Goal: Task Accomplishment & Management: Manage account settings

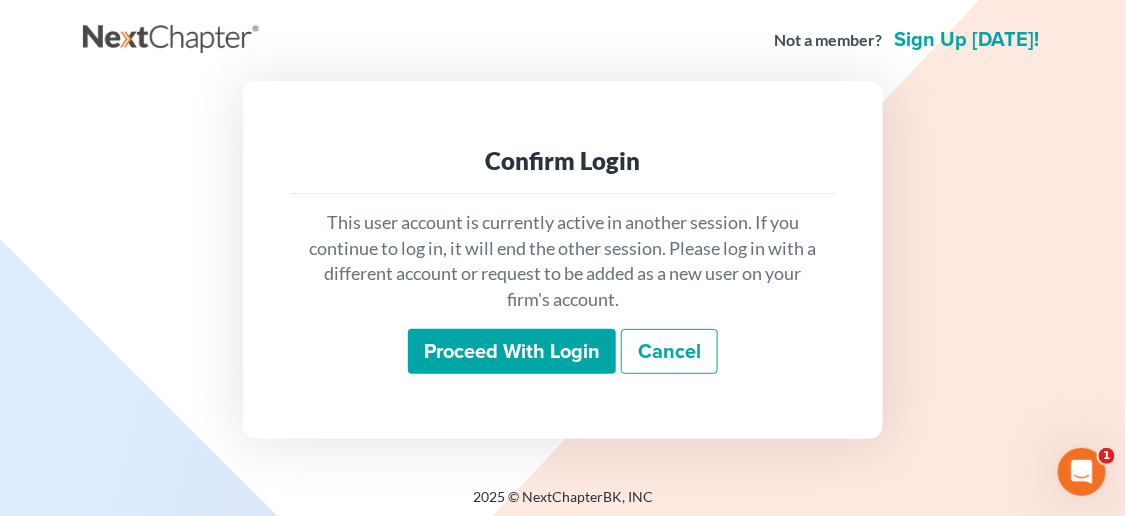
click at [517, 353] on input "Proceed with login" at bounding box center [512, 352] width 208 height 46
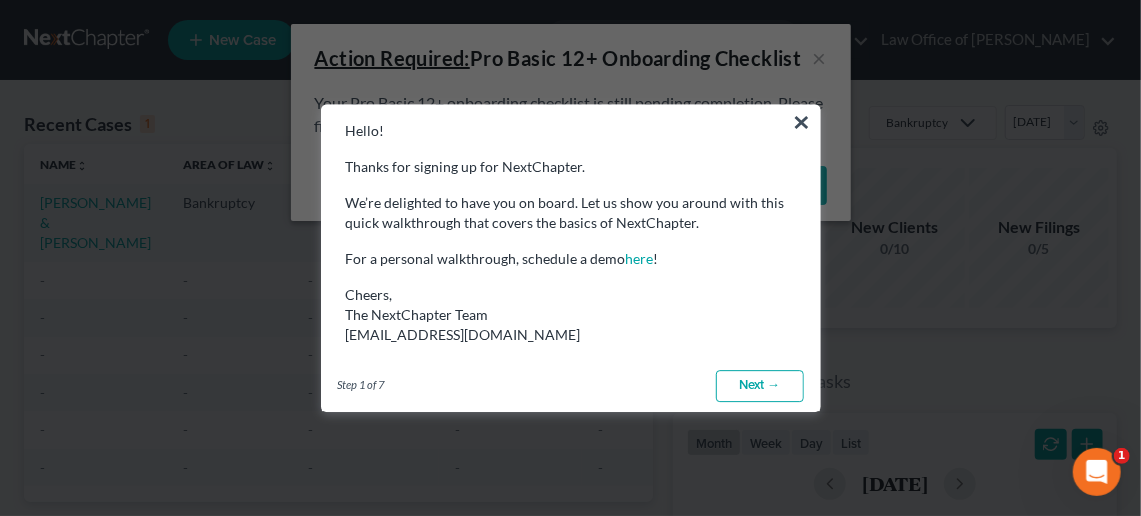
click at [769, 381] on link "Next →" at bounding box center [760, 386] width 88 height 32
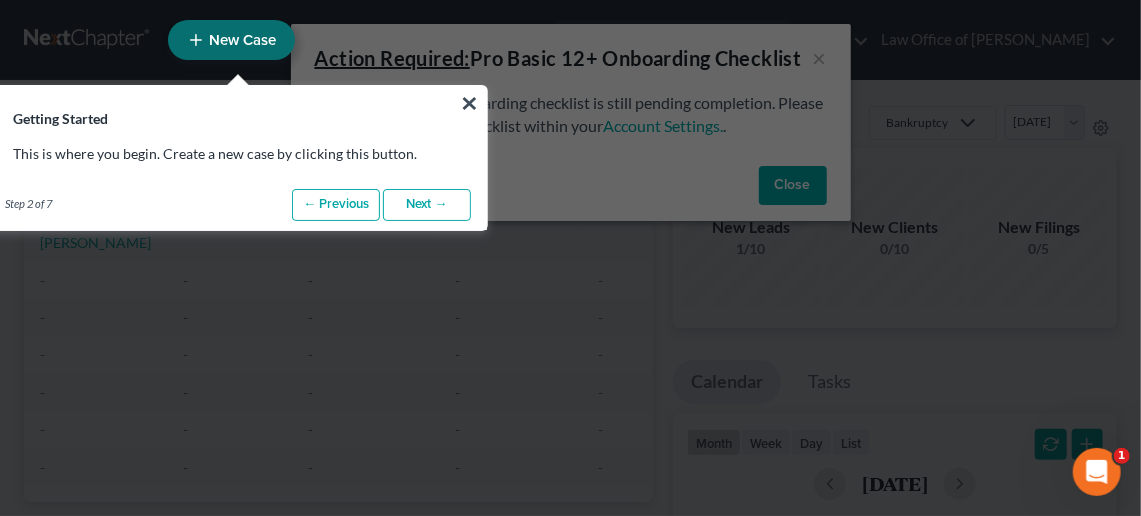
click at [426, 209] on link "Next →" at bounding box center [427, 205] width 88 height 32
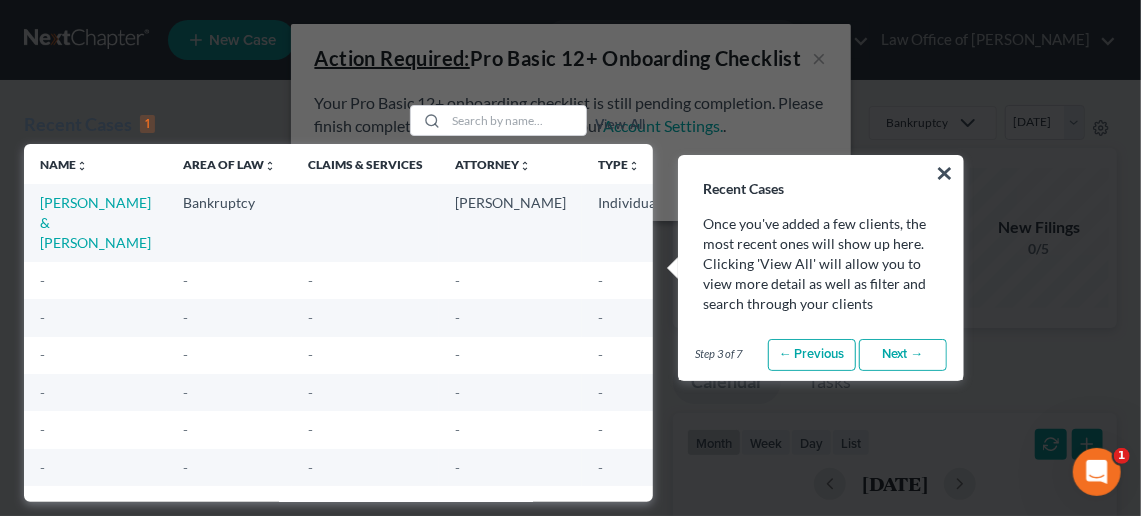
click at [903, 353] on link "Next →" at bounding box center [903, 355] width 88 height 32
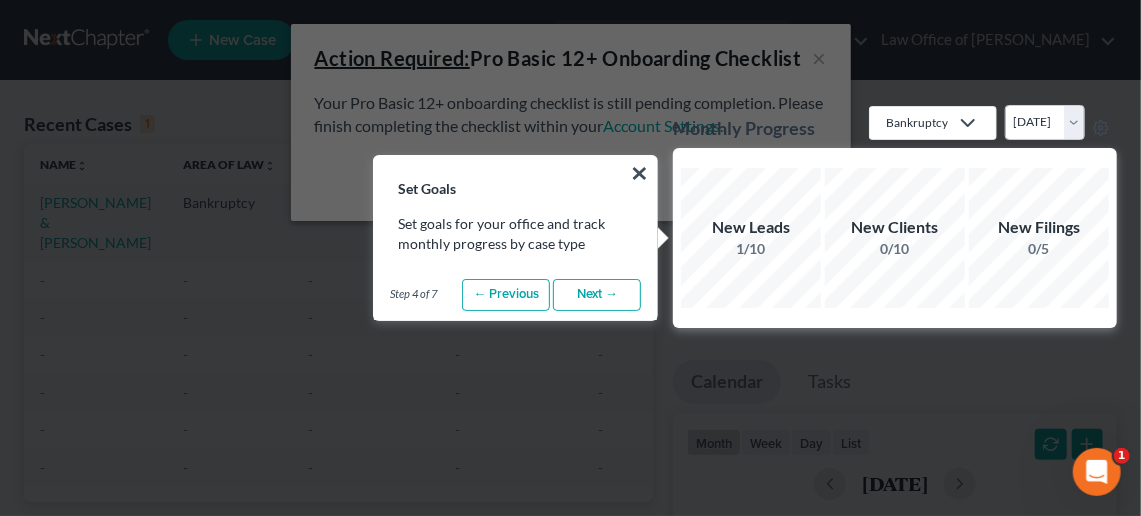
click at [611, 295] on link "Next →" at bounding box center [597, 295] width 88 height 32
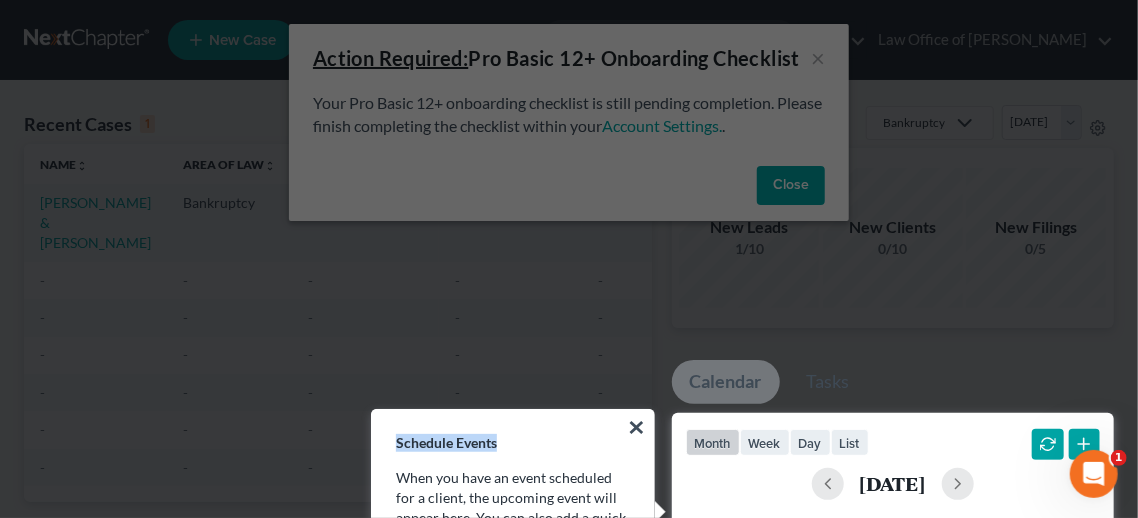
drag, startPoint x: 535, startPoint y: 430, endPoint x: 534, endPoint y: 363, distance: 67.0
click at [534, 105] on div "Schedule Events × When you have an event scheduled for a client, the upcoming e…" at bounding box center [569, 105] width 1090 height 0
click at [642, 427] on button "×" at bounding box center [636, 427] width 19 height 32
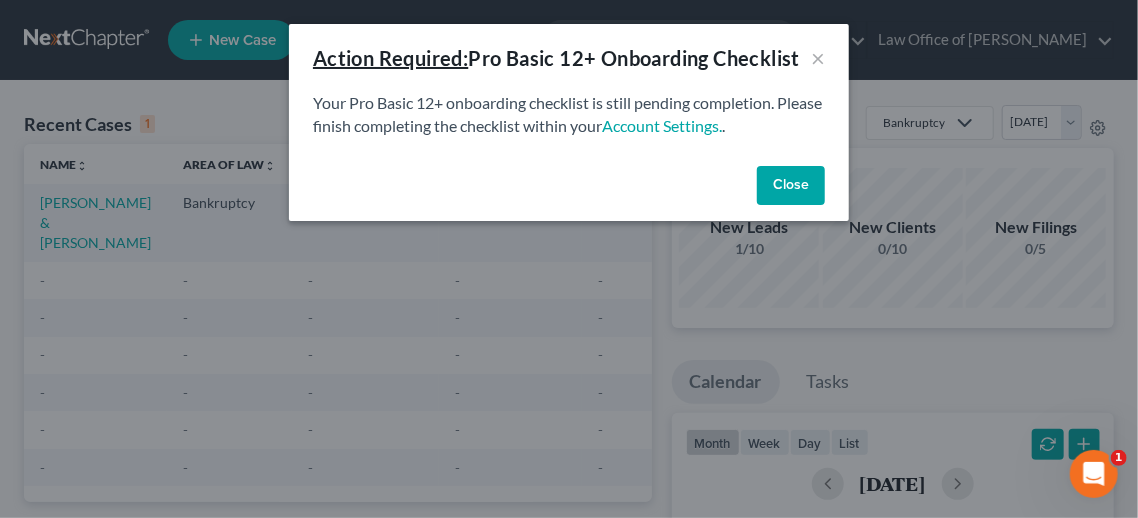
click at [597, 355] on div "Action Required: Pro Basic 12+ Onboarding Checklist × Your Pro Basic 12+ onboar…" at bounding box center [569, 259] width 1138 height 518
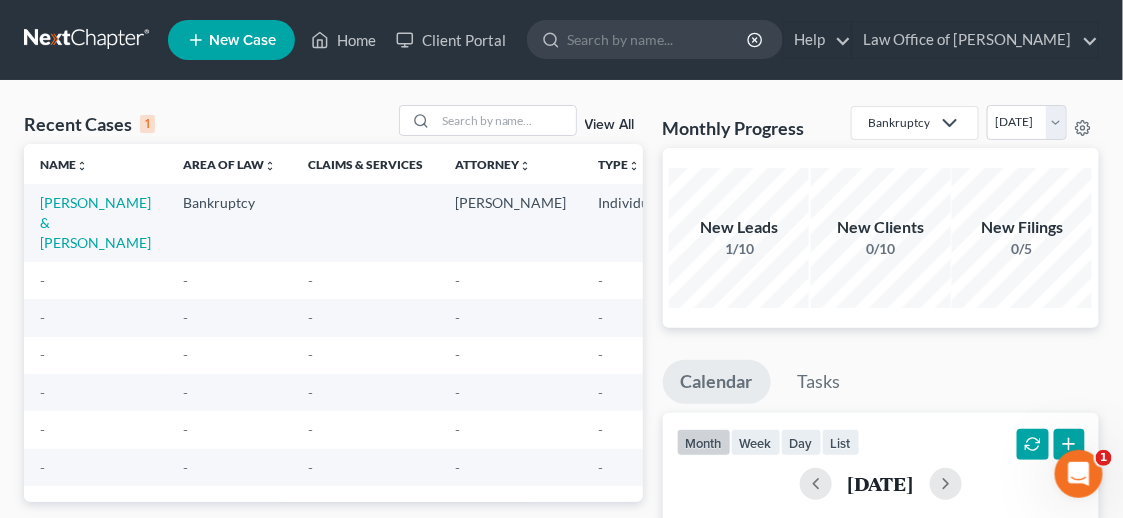
click at [490, 304] on td "-" at bounding box center [510, 317] width 143 height 37
click at [969, 39] on link "Law Office of [PERSON_NAME]" at bounding box center [975, 40] width 245 height 36
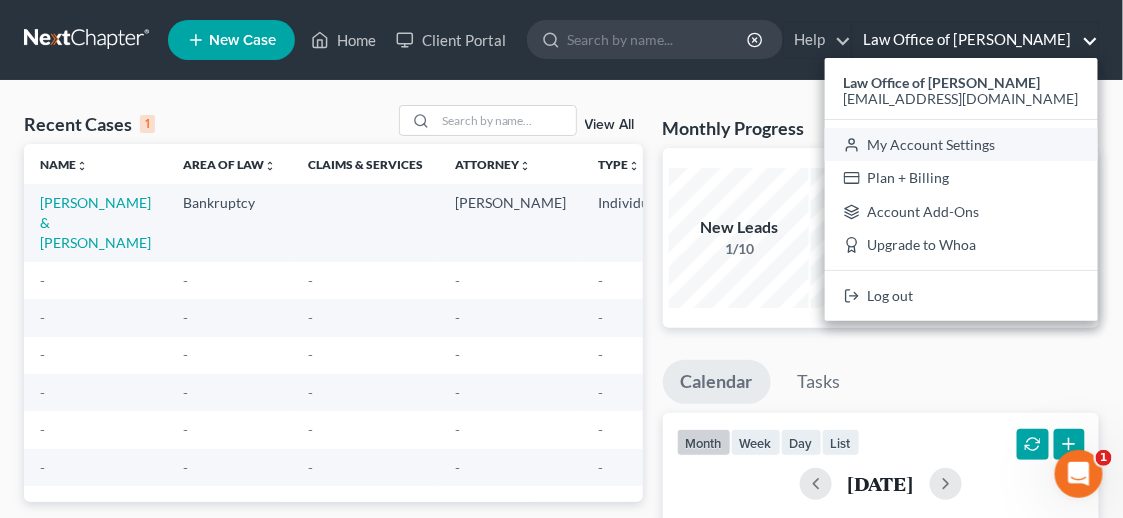
click at [962, 141] on link "My Account Settings" at bounding box center [961, 145] width 273 height 34
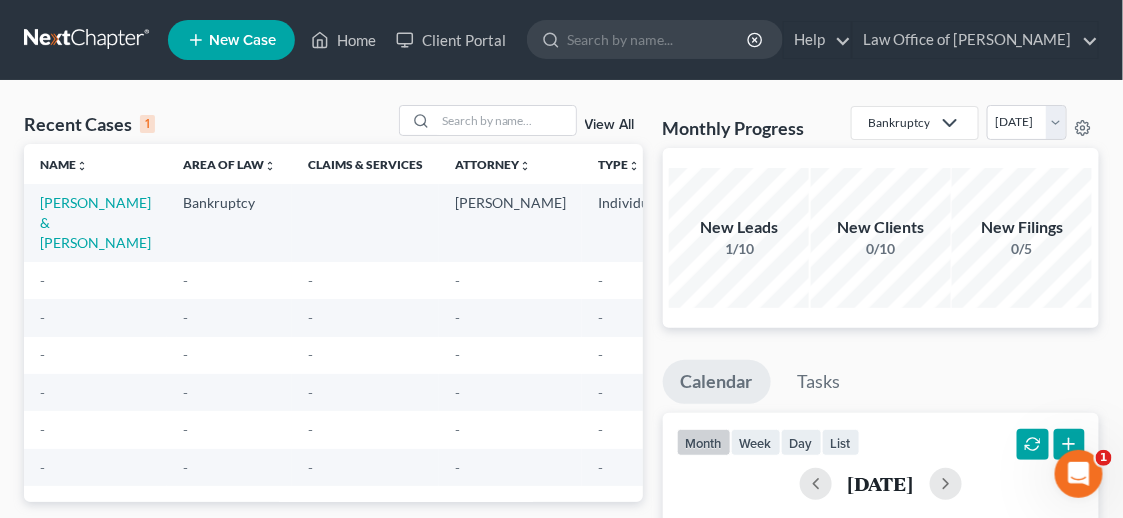
select select "39"
select select "24"
select select "22"
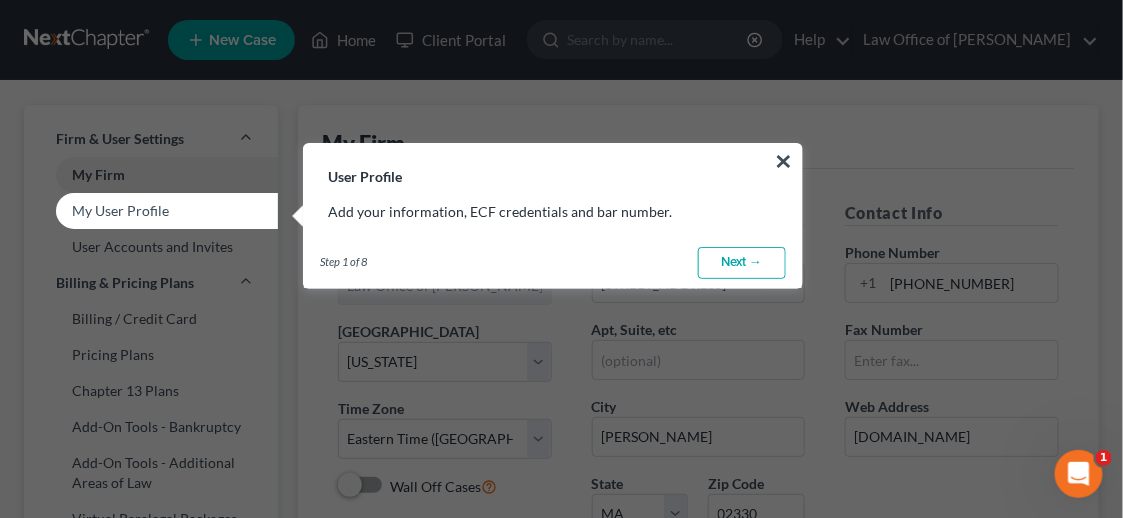
click at [741, 259] on link "Next →" at bounding box center [742, 263] width 88 height 32
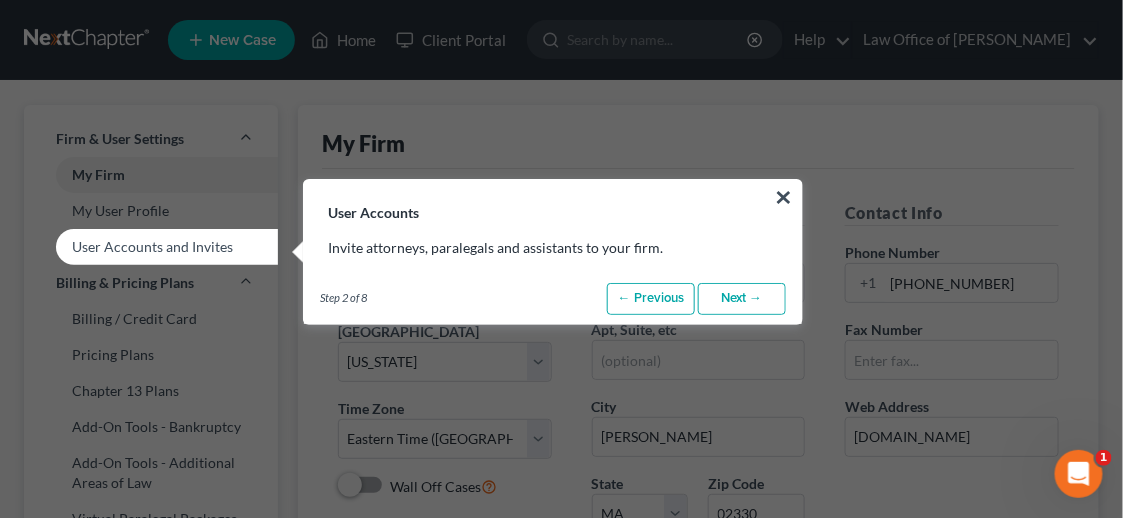
click at [677, 296] on link "← Previous" at bounding box center [651, 299] width 88 height 32
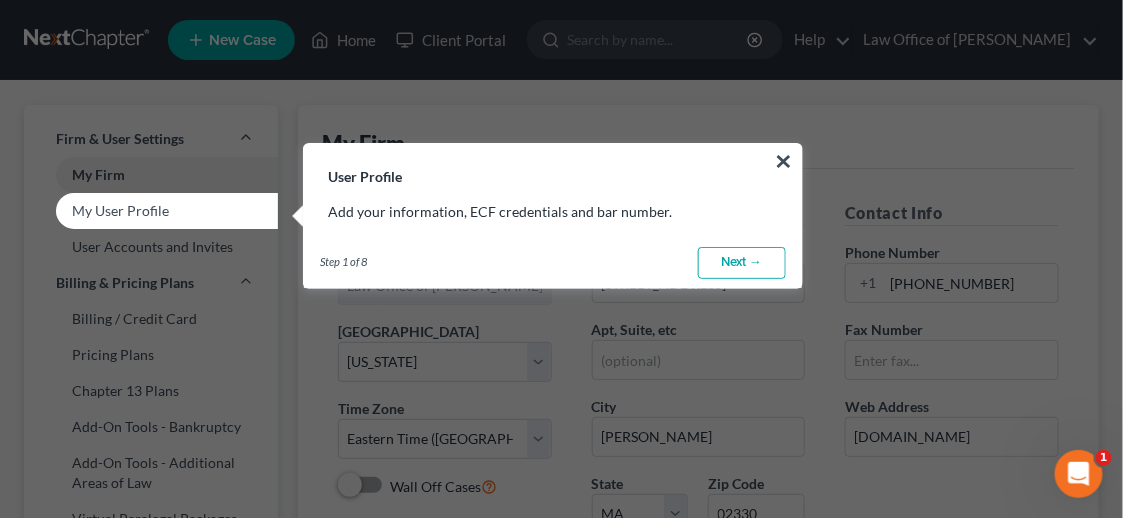
click at [533, 235] on div "User Profile × Add your information, ECF credentials and bar number. Step 1 of …" at bounding box center [553, 216] width 500 height 146
click at [234, 211] on link "My User Profile" at bounding box center [151, 211] width 254 height 36
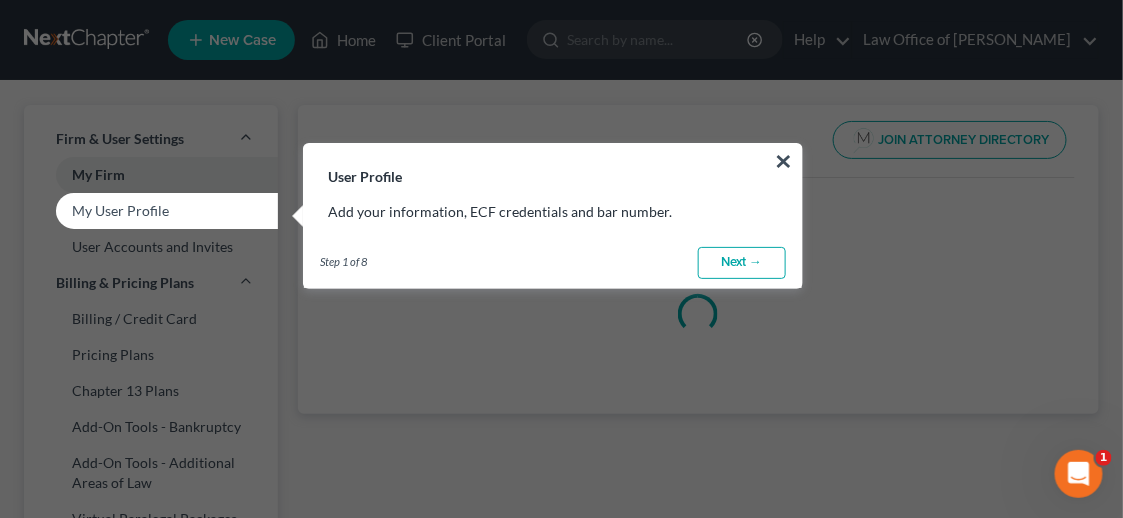
click at [234, 211] on link "My User Profile" at bounding box center [151, 211] width 254 height 36
select select "22"
select select "attorney"
select select "0"
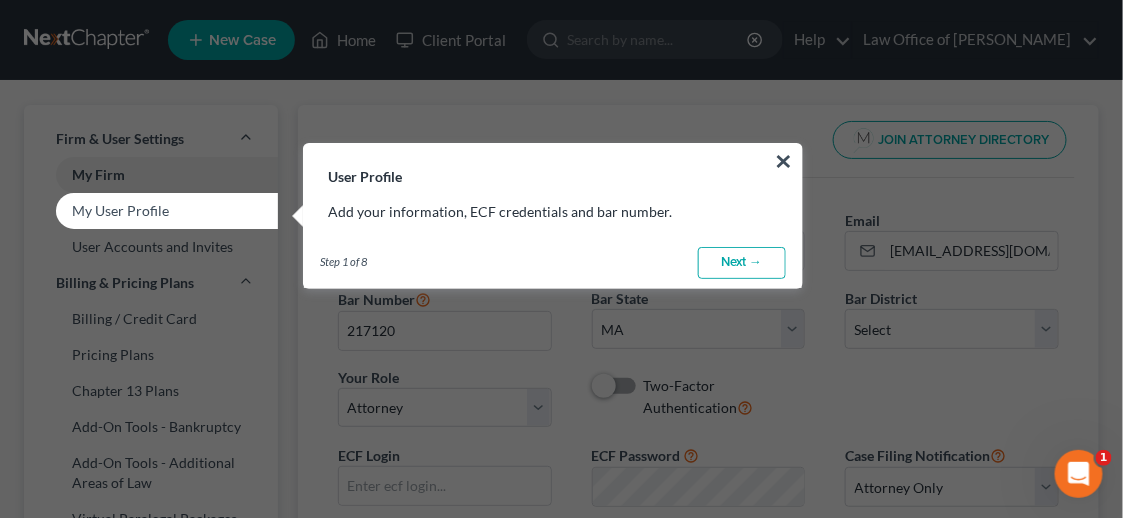
click at [783, 153] on button "×" at bounding box center [784, 161] width 19 height 32
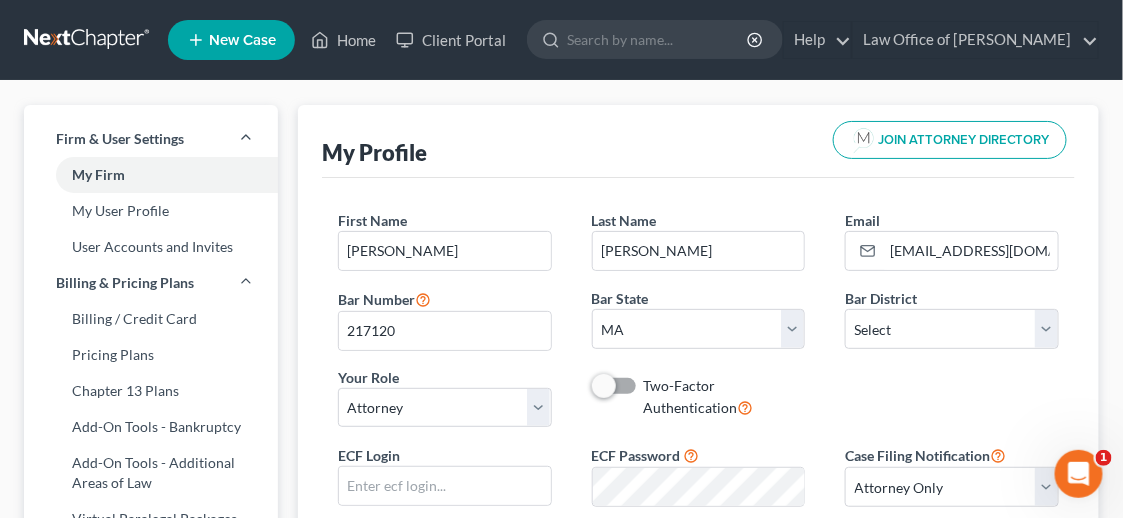
click at [973, 138] on span "JOIN ATTORNEY DIRECTORY" at bounding box center [964, 140] width 172 height 13
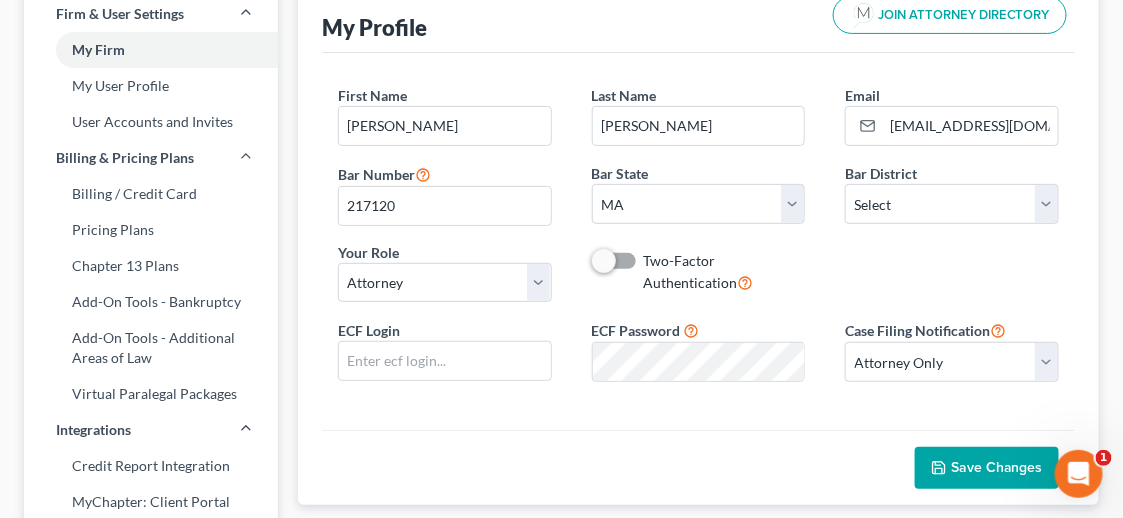
scroll to position [166, 0]
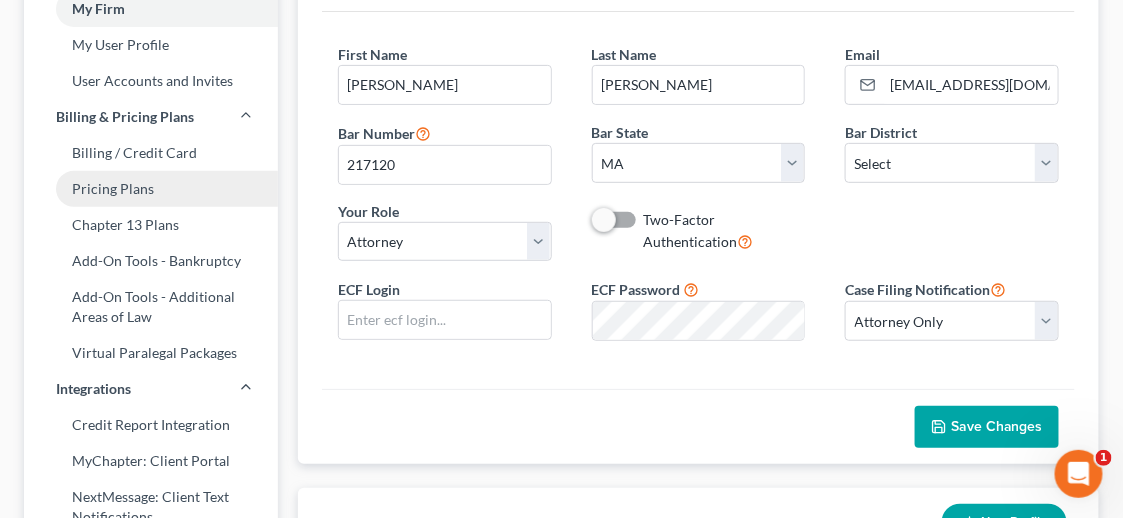
click at [171, 192] on link "Pricing Plans" at bounding box center [151, 189] width 254 height 36
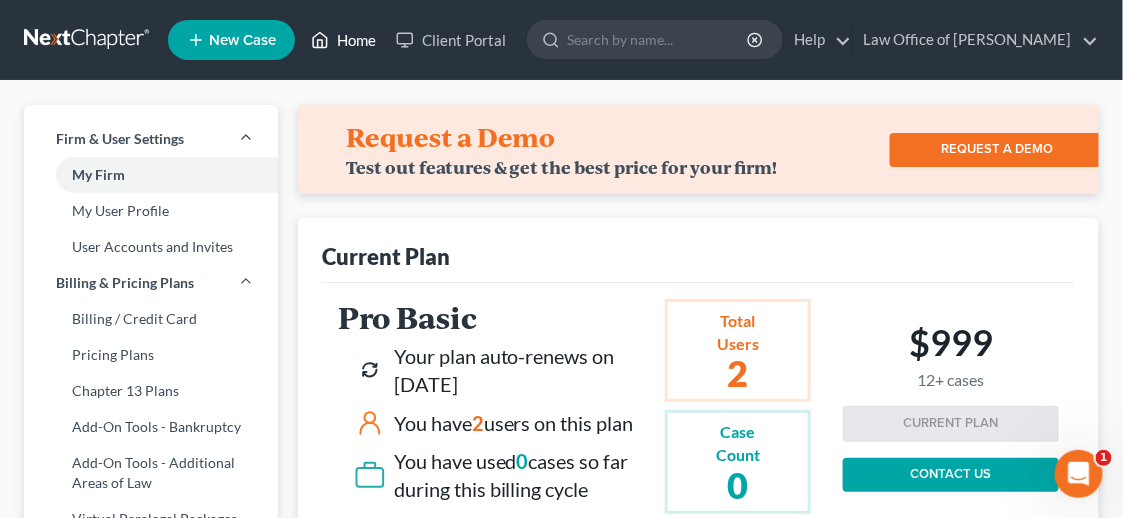
click at [362, 39] on link "Home" at bounding box center [343, 40] width 85 height 36
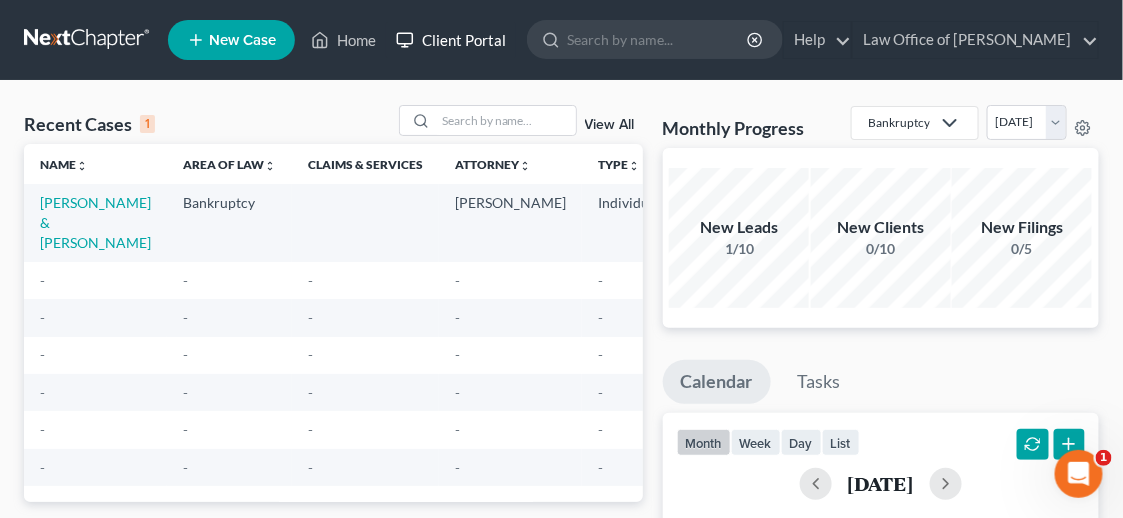
click at [474, 37] on link "Client Portal" at bounding box center [451, 40] width 130 height 36
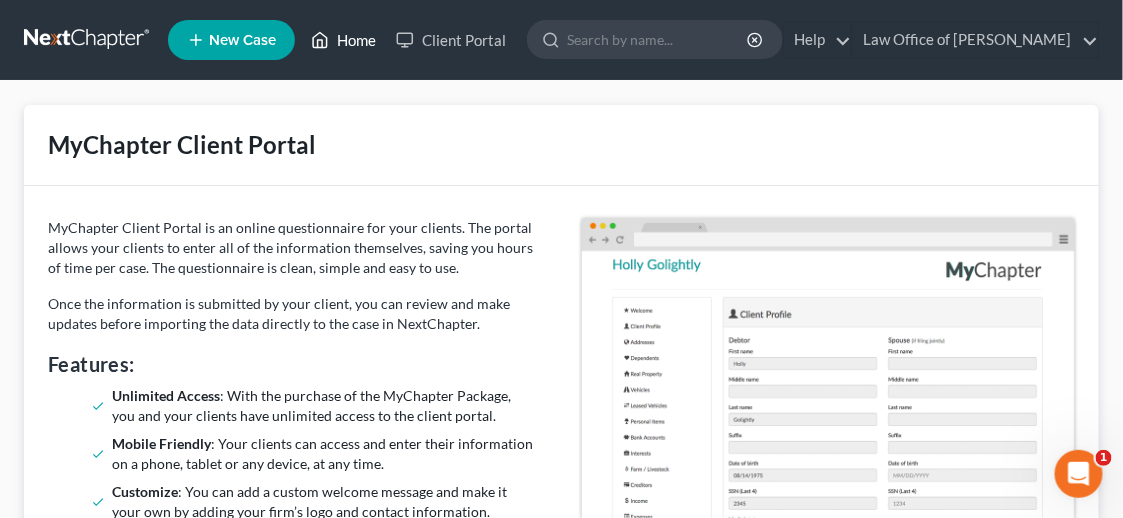
click at [349, 37] on link "Home" at bounding box center [343, 40] width 85 height 36
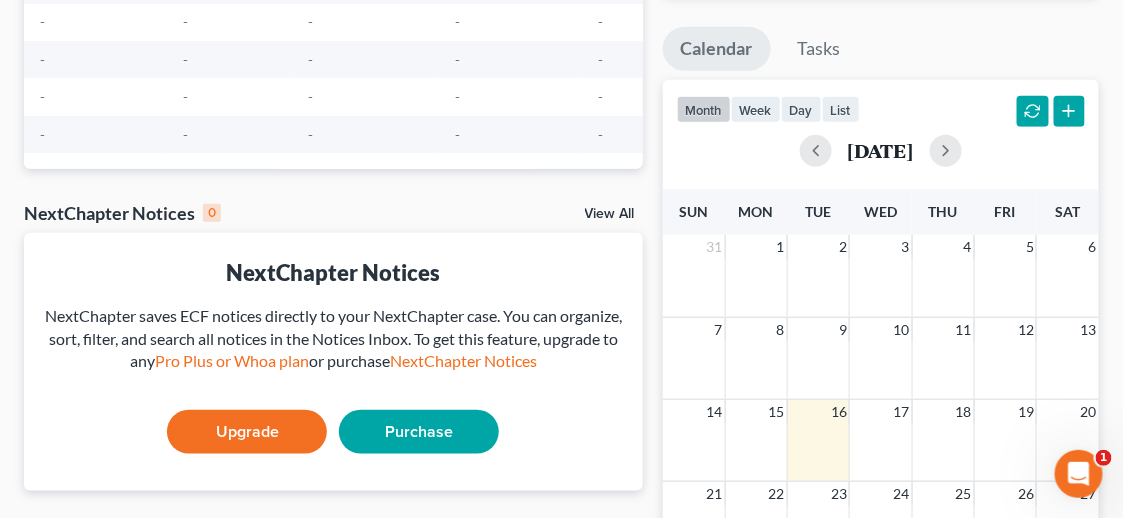
scroll to position [500, 0]
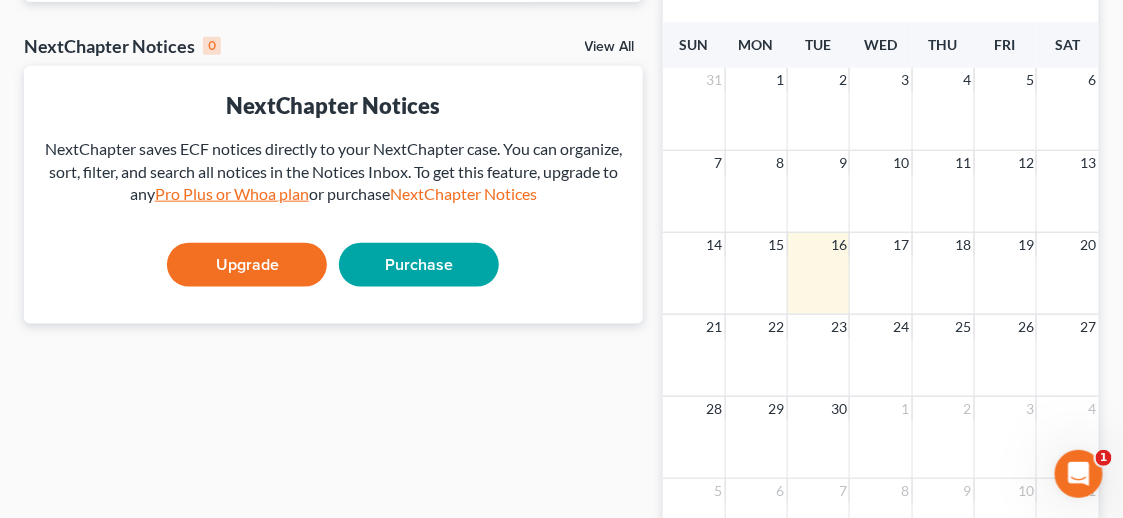
click at [217, 203] on link "Pro Plus or Whoa plan" at bounding box center [232, 193] width 154 height 19
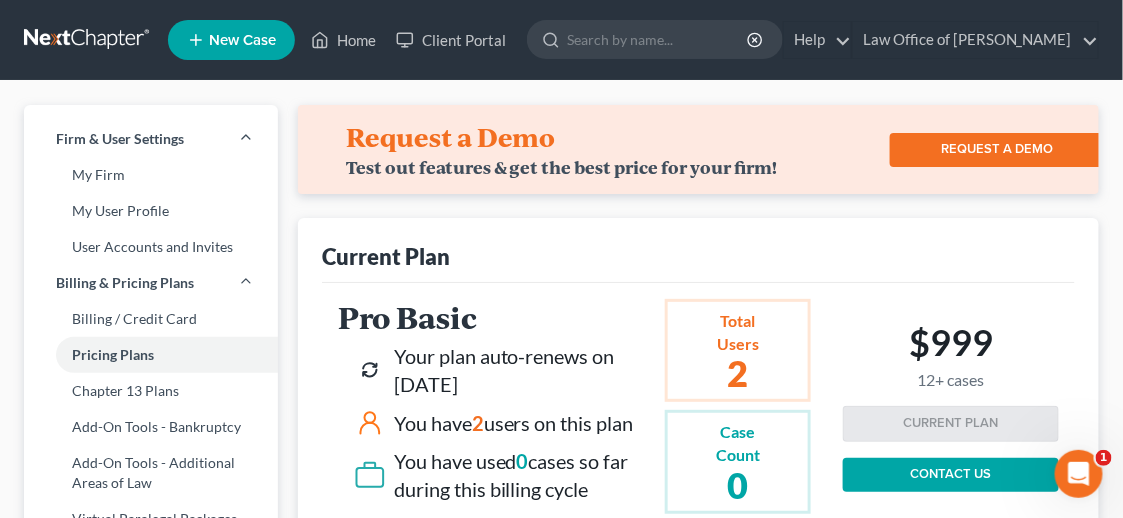
drag, startPoint x: 659, startPoint y: 173, endPoint x: 544, endPoint y: 103, distance: 134.6
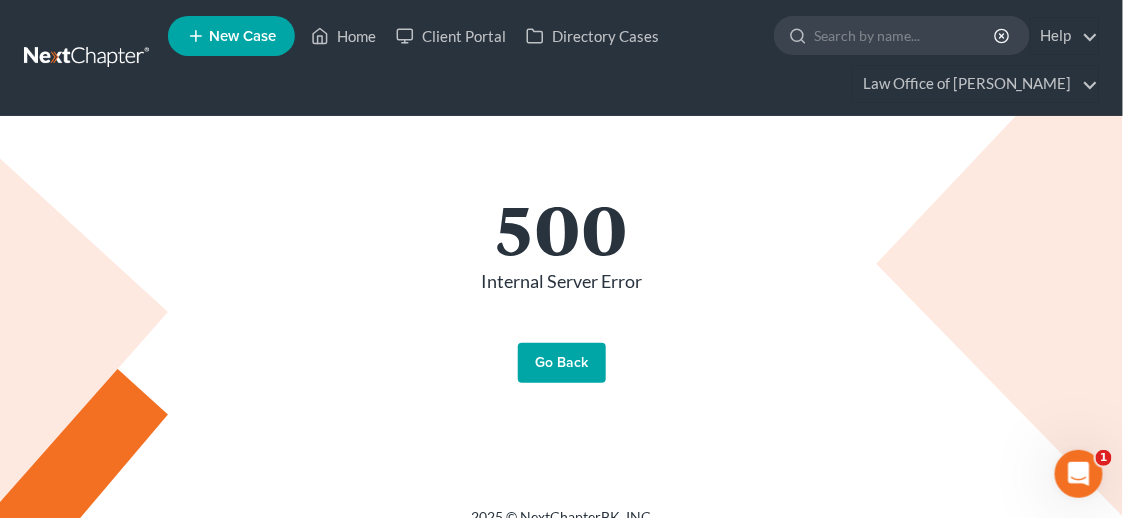
click at [537, 361] on link "Go Back" at bounding box center [562, 363] width 88 height 40
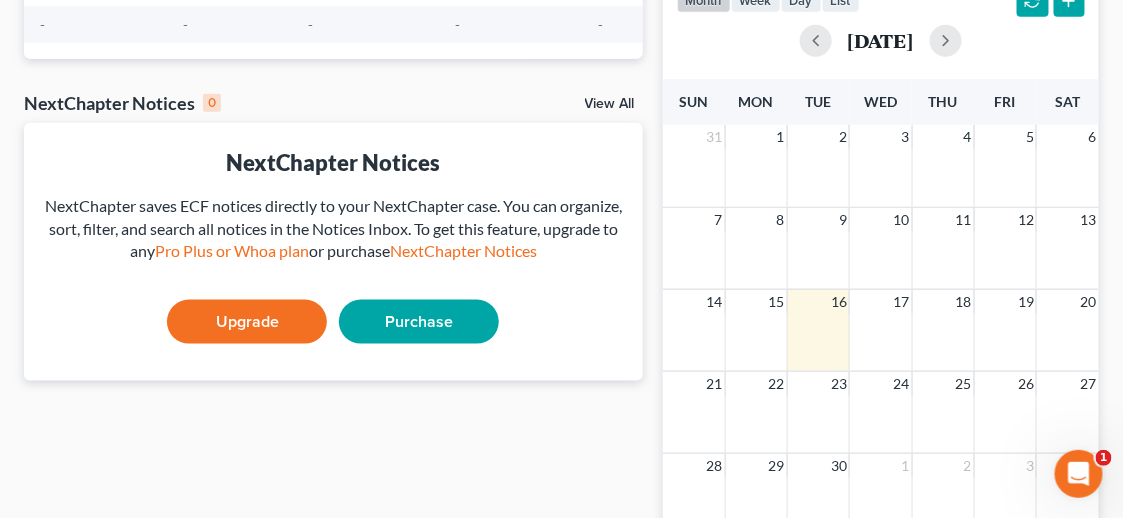
scroll to position [500, 0]
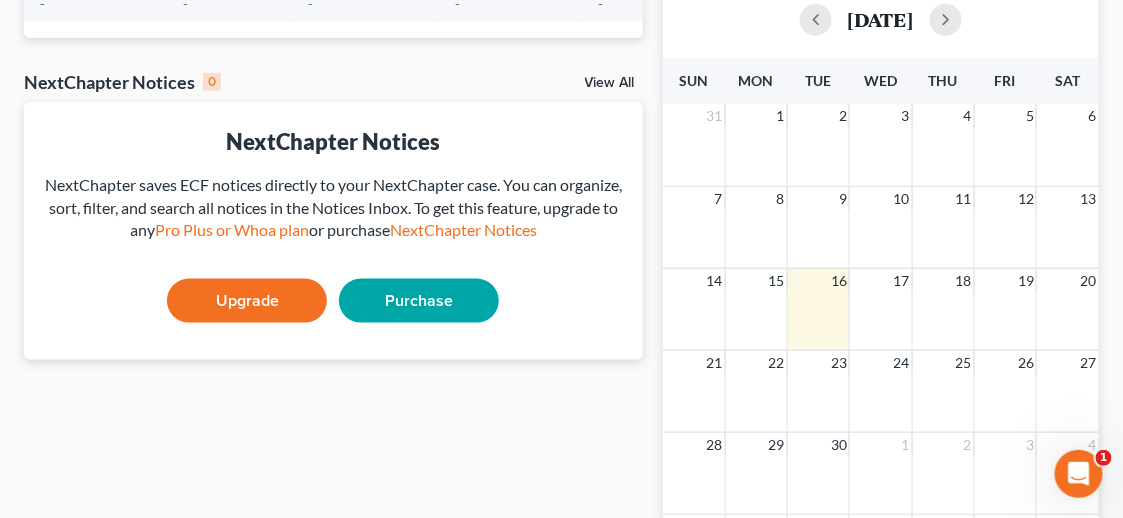
click at [435, 320] on link "Purchase" at bounding box center [419, 301] width 160 height 44
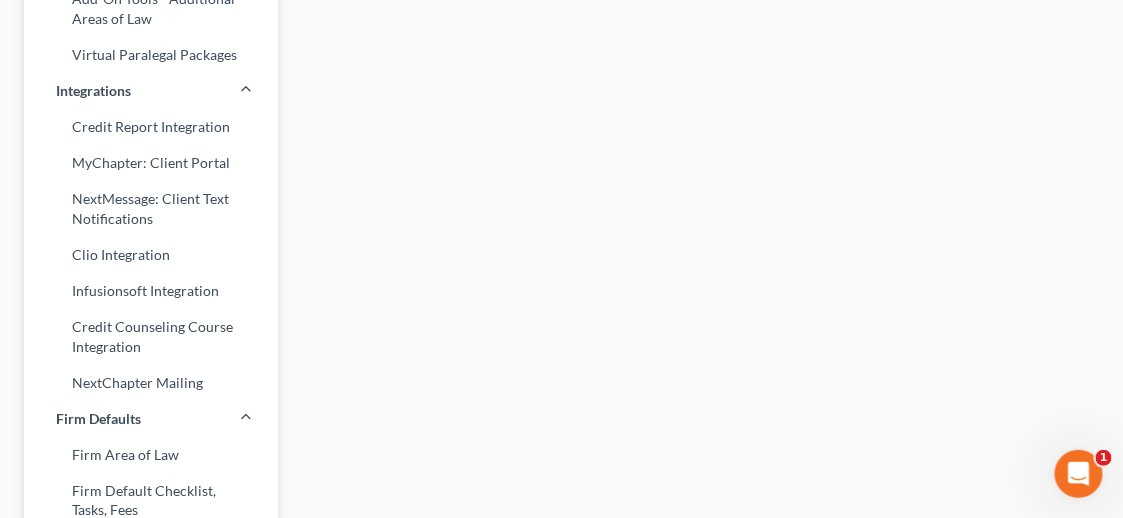
scroll to position [449, 0]
